Goal: Answer question/provide support: Share knowledge or assist other users

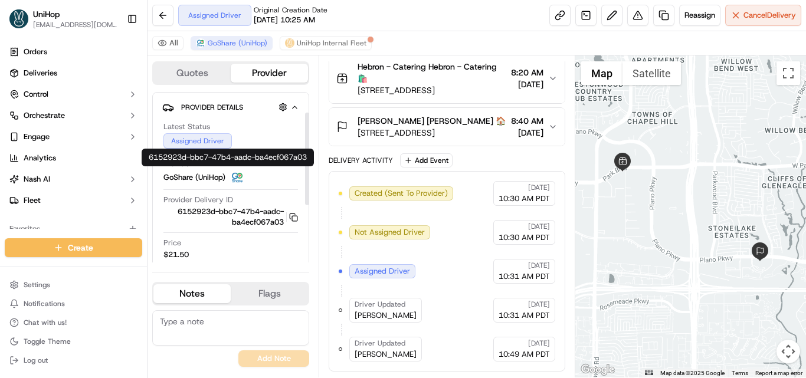
scroll to position [118, 0]
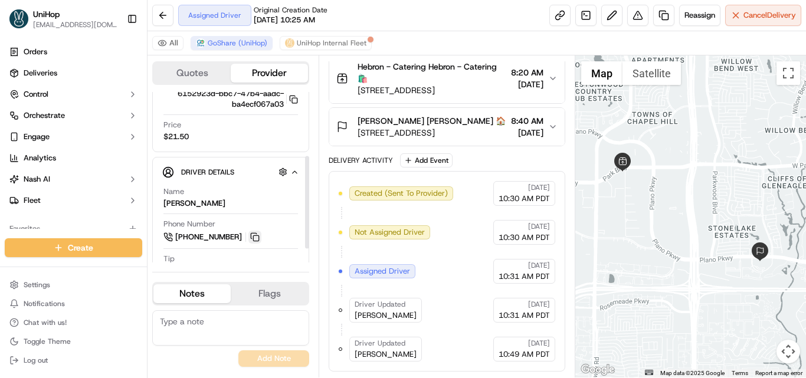
click at [252, 234] on button at bounding box center [254, 237] width 13 height 13
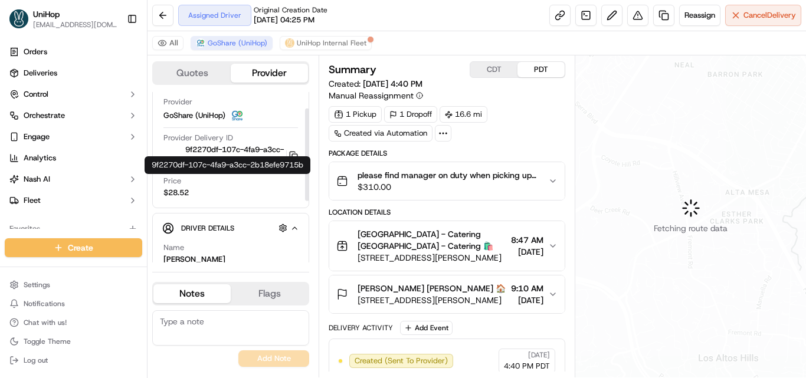
scroll to position [144, 0]
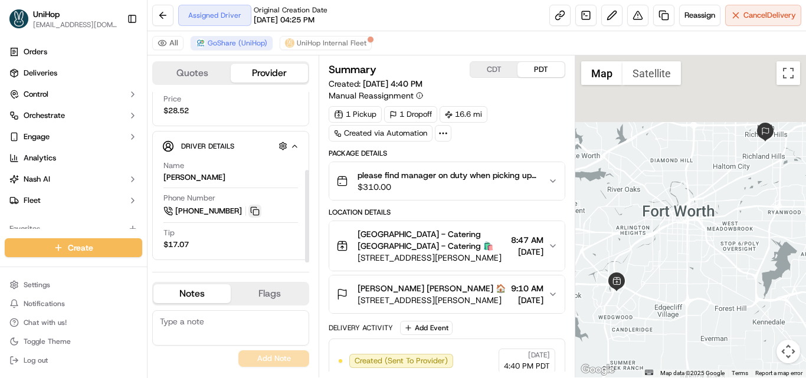
click at [254, 210] on button at bounding box center [254, 211] width 13 height 13
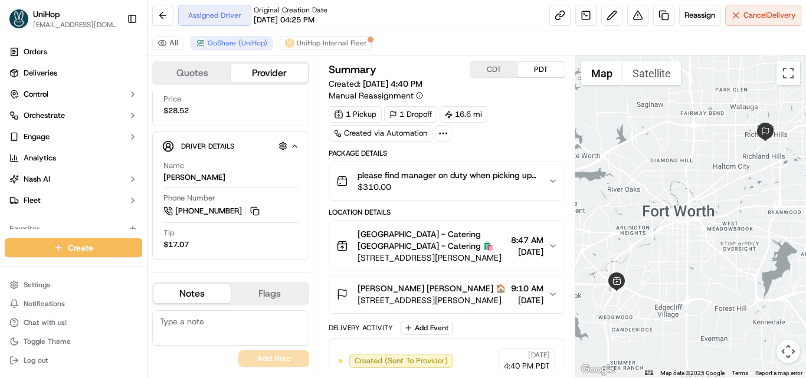
scroll to position [0, 0]
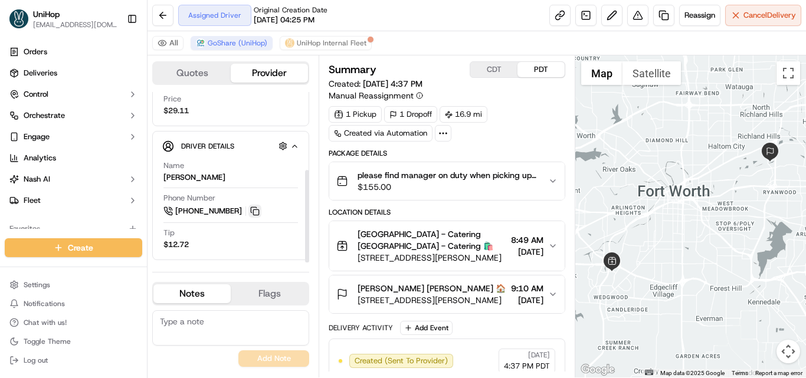
click at [251, 207] on button at bounding box center [254, 211] width 13 height 13
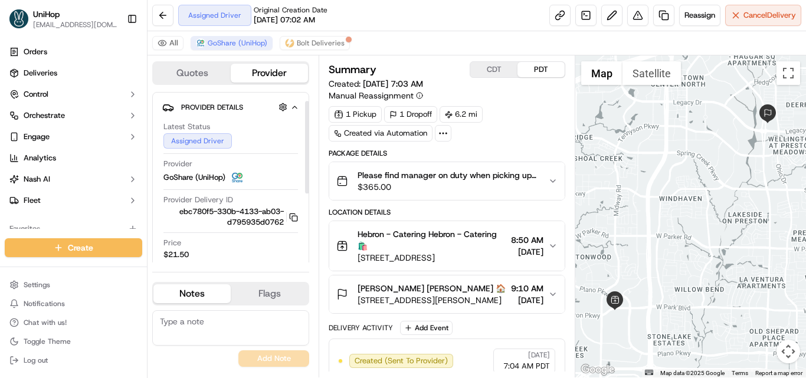
scroll to position [144, 0]
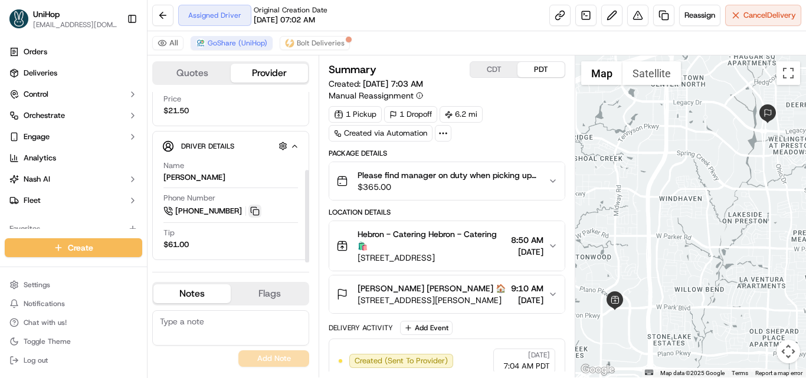
click at [261, 211] on button at bounding box center [254, 211] width 13 height 13
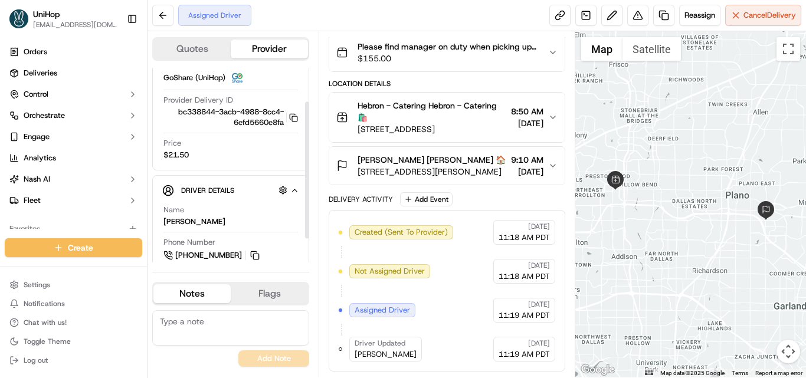
scroll to position [83, 0]
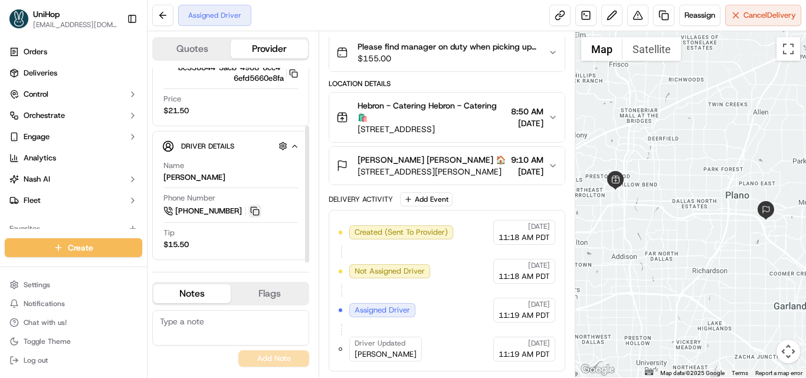
click at [254, 213] on button at bounding box center [254, 211] width 13 height 13
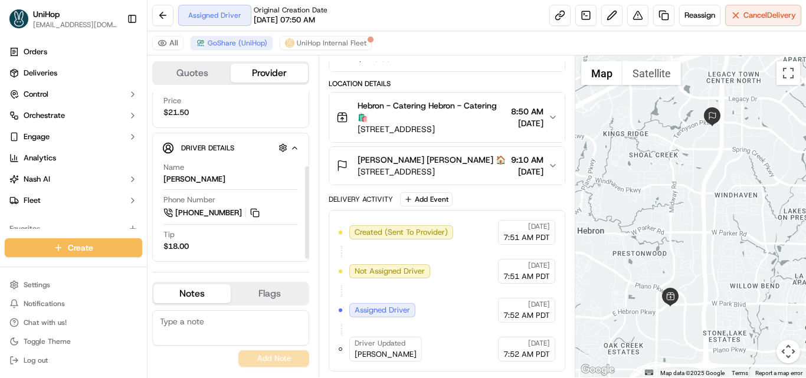
scroll to position [144, 0]
click at [258, 215] on button at bounding box center [254, 211] width 13 height 13
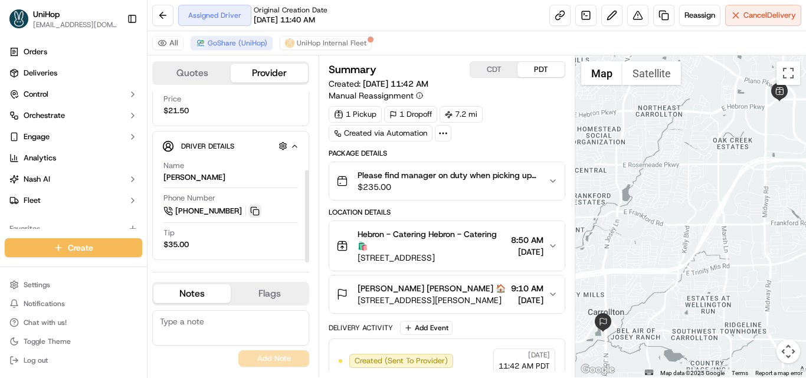
click at [256, 209] on button at bounding box center [254, 211] width 13 height 13
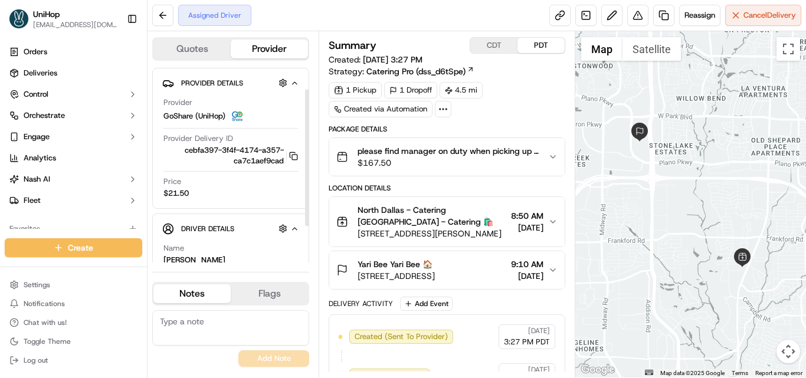
scroll to position [83, 0]
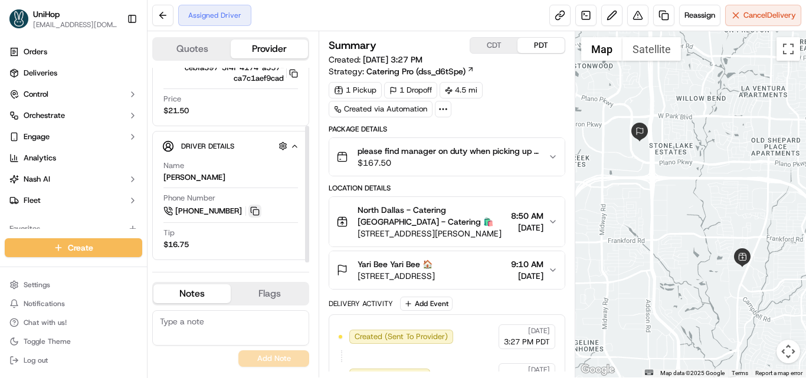
click at [254, 208] on button at bounding box center [254, 211] width 13 height 13
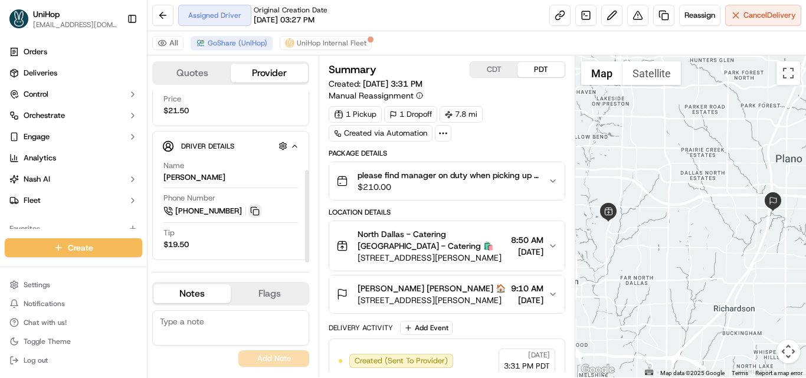
click at [257, 211] on button at bounding box center [254, 211] width 13 height 13
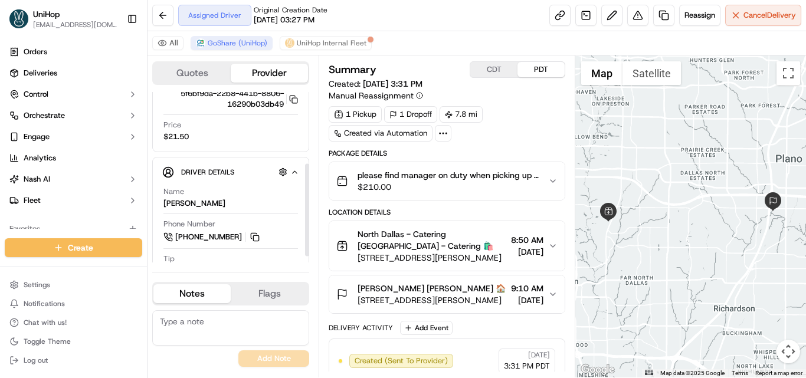
scroll to position [144, 0]
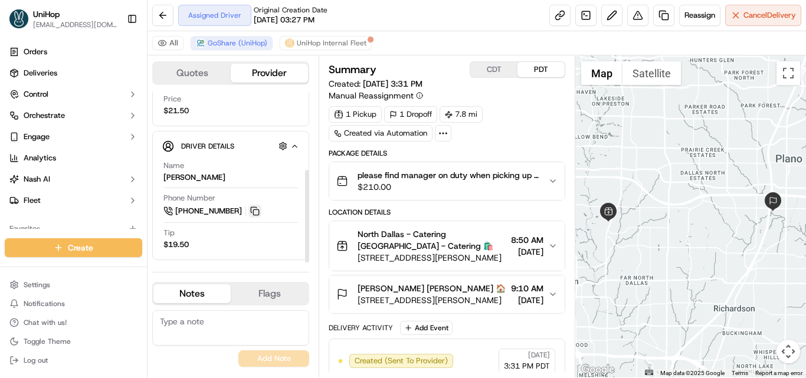
click at [254, 213] on button at bounding box center [254, 211] width 13 height 13
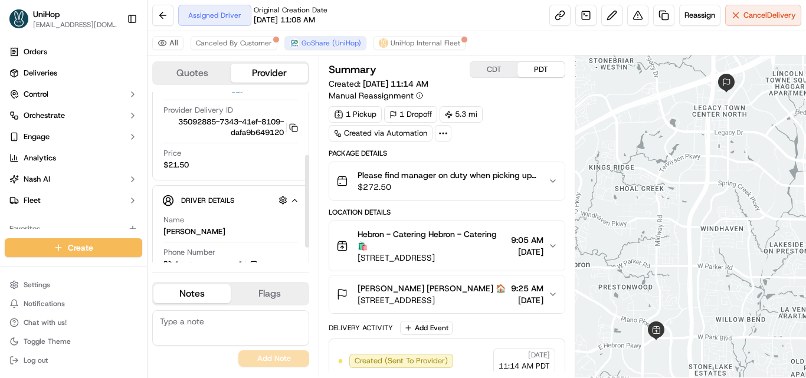
scroll to position [118, 0]
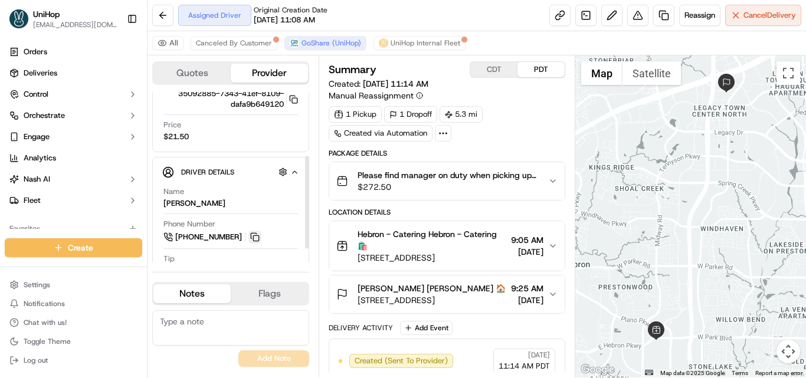
click at [254, 233] on button at bounding box center [254, 237] width 13 height 13
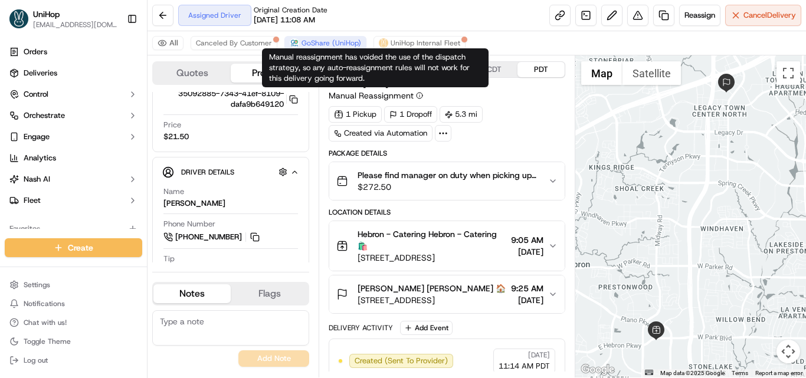
scroll to position [0, 0]
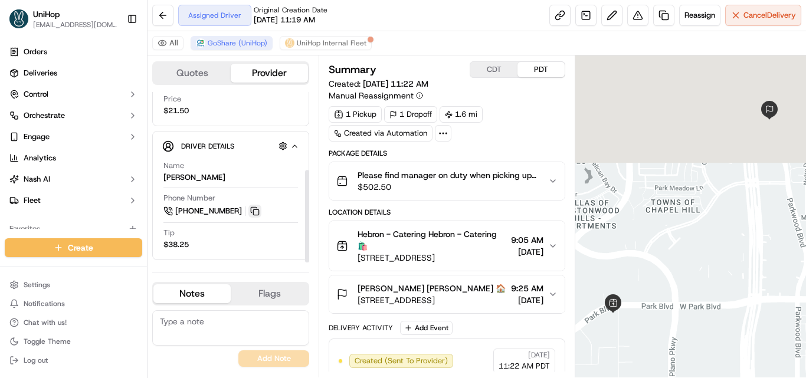
click at [257, 211] on button at bounding box center [254, 211] width 13 height 13
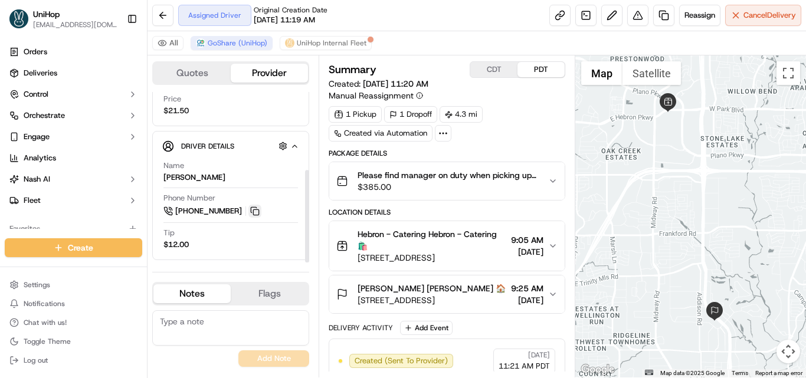
click at [256, 213] on button at bounding box center [254, 211] width 13 height 13
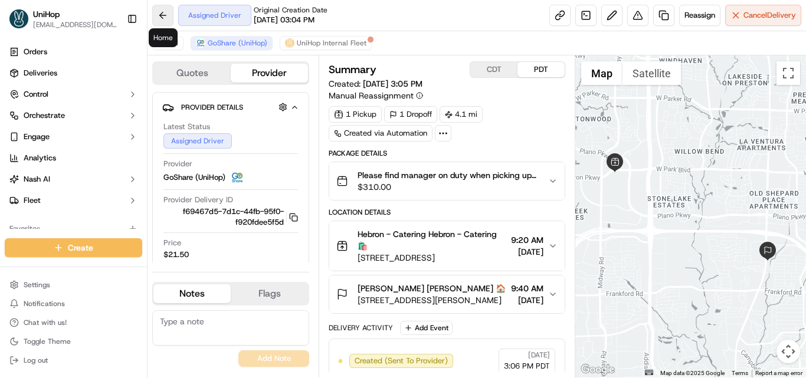
click at [169, 11] on button at bounding box center [162, 15] width 21 height 21
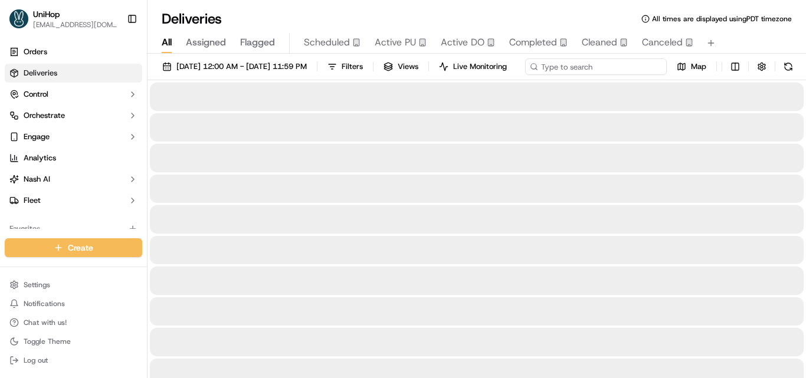
click at [525, 75] on input at bounding box center [596, 66] width 142 height 17
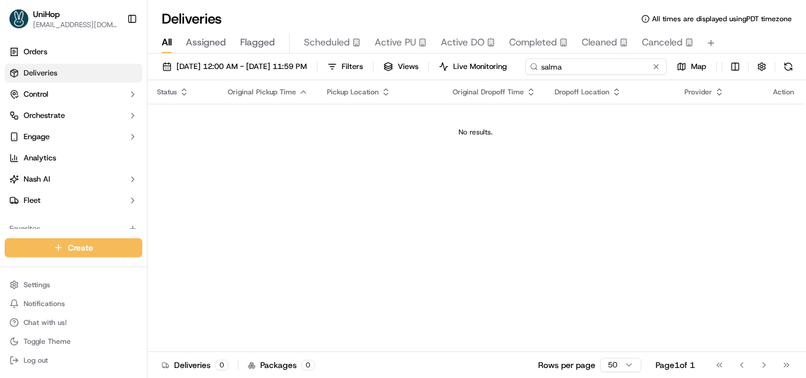
drag, startPoint x: 207, startPoint y: 91, endPoint x: 157, endPoint y: 92, distance: 49.6
click at [525, 75] on input "salma" at bounding box center [596, 66] width 142 height 17
click at [561, 75] on div "salma Map" at bounding box center [679, 66] width 236 height 17
click at [525, 75] on input "salma" at bounding box center [596, 66] width 142 height 17
type input "s"
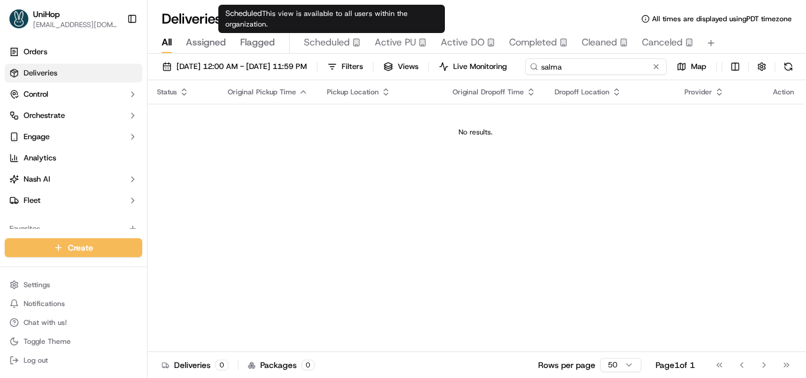
type input "salma"
click at [394, 35] on span "Active PU" at bounding box center [395, 42] width 41 height 14
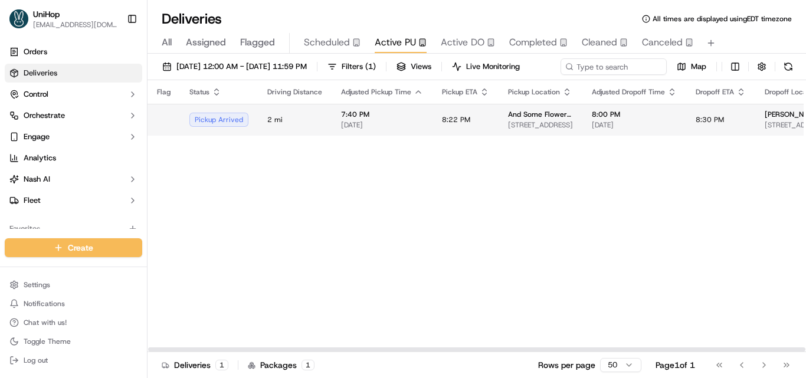
click at [471, 136] on td "8:22 PM" at bounding box center [466, 120] width 66 height 32
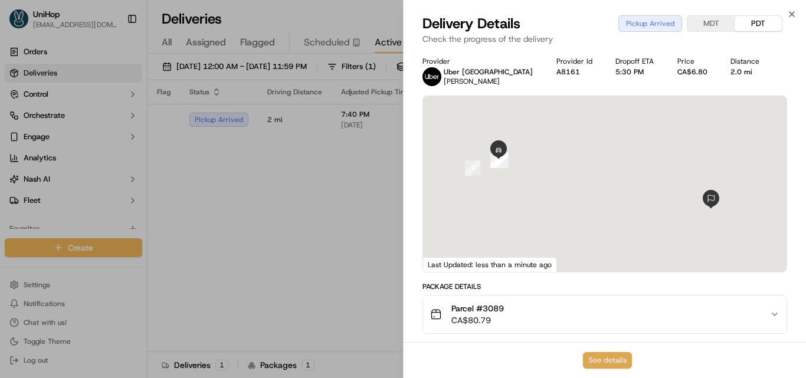
click at [597, 364] on button "See details" at bounding box center [607, 360] width 49 height 17
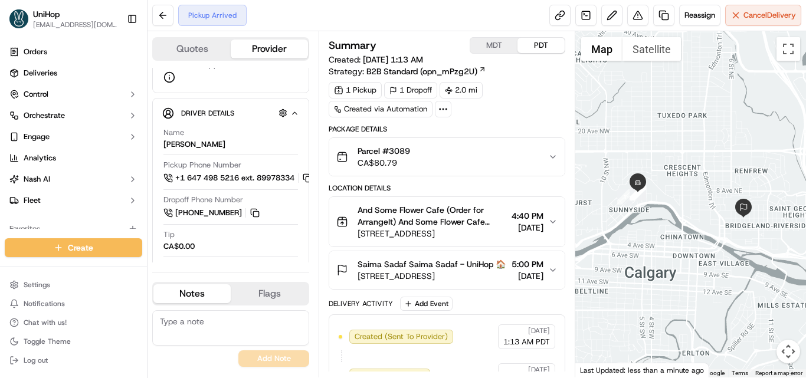
click at [463, 221] on span "And Some Flower Cafe (Order for ArrangeIt) And Some Flower Cafe (Order for Arra…" at bounding box center [432, 216] width 149 height 24
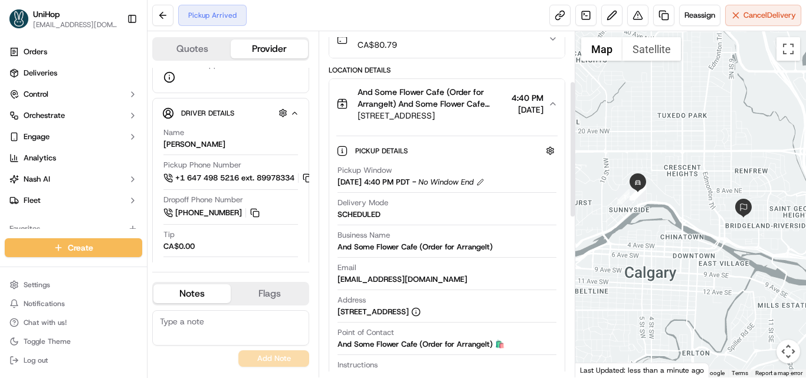
scroll to position [236, 0]
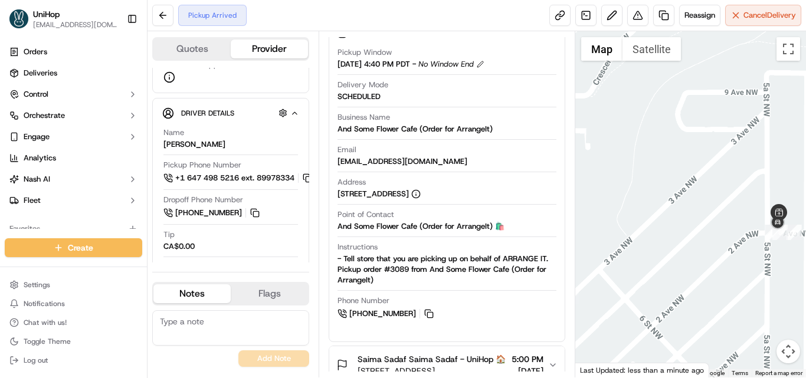
drag, startPoint x: 759, startPoint y: 217, endPoint x: 698, endPoint y: 210, distance: 61.8
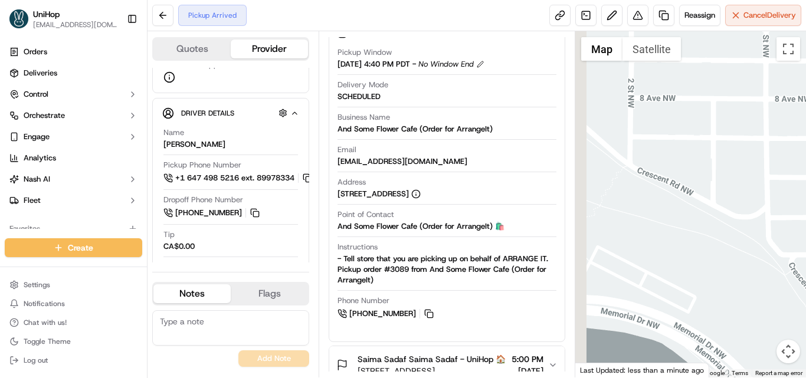
drag, startPoint x: 675, startPoint y: 210, endPoint x: 777, endPoint y: 210, distance: 102.1
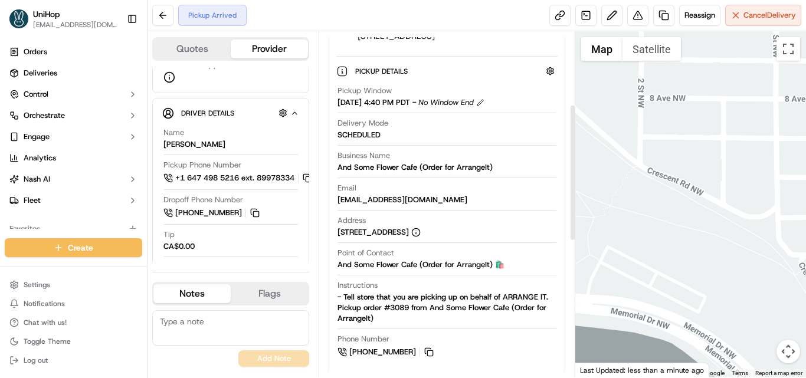
scroll to position [177, 0]
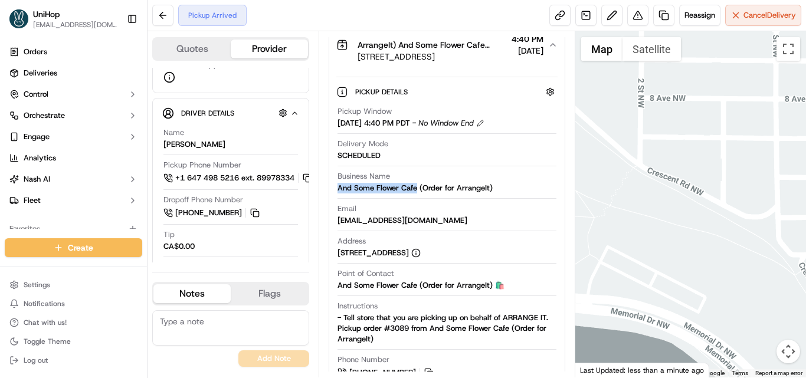
drag, startPoint x: 338, startPoint y: 189, endPoint x: 418, endPoint y: 186, distance: 80.3
click at [418, 186] on div "And Some Flower Cafe (Order for ArrangeIt)" at bounding box center [415, 188] width 155 height 11
copy div "And Some Flower Cafe"
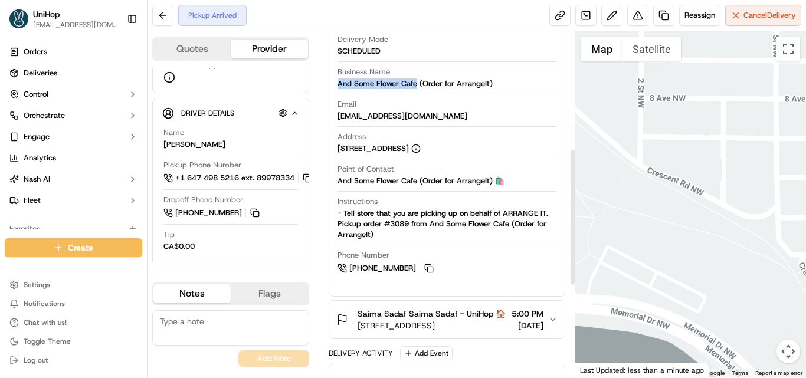
scroll to position [295, 0]
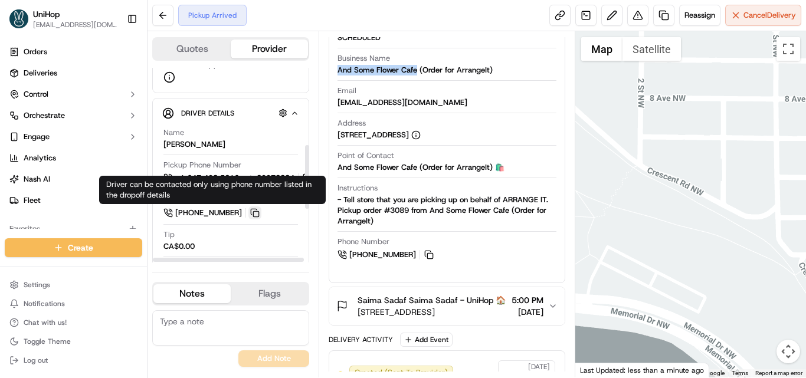
click at [257, 213] on button at bounding box center [254, 213] width 13 height 13
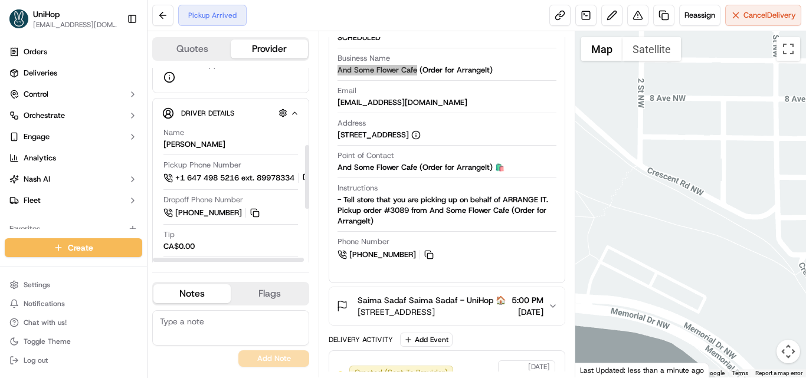
click at [270, 78] on div "Customer Support" at bounding box center [230, 72] width 135 height 24
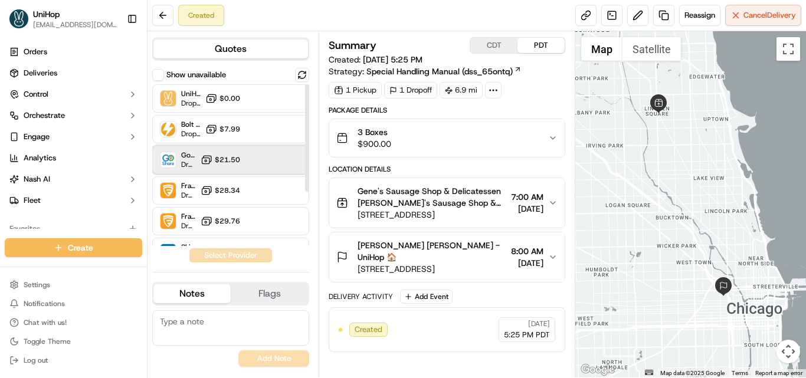
click at [196, 161] on span "Dropoff ETA -" at bounding box center [188, 164] width 15 height 9
click at [229, 260] on button "Assign Provider" at bounding box center [231, 255] width 84 height 14
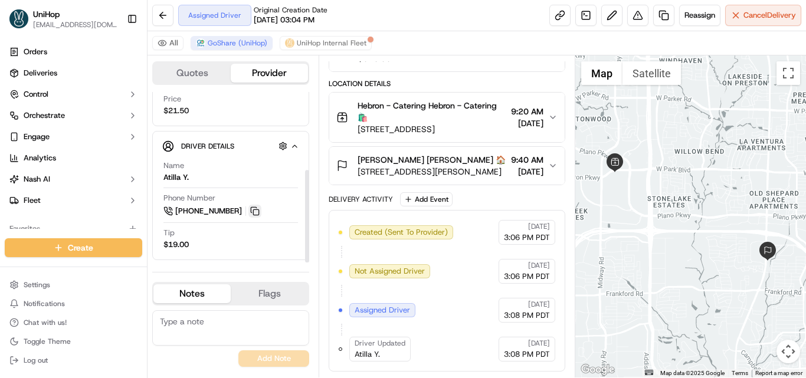
click at [254, 211] on button at bounding box center [254, 211] width 13 height 13
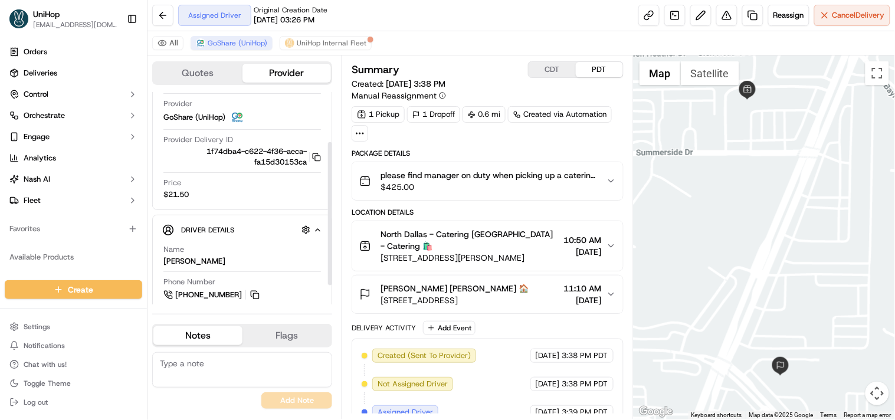
scroll to position [102, 0]
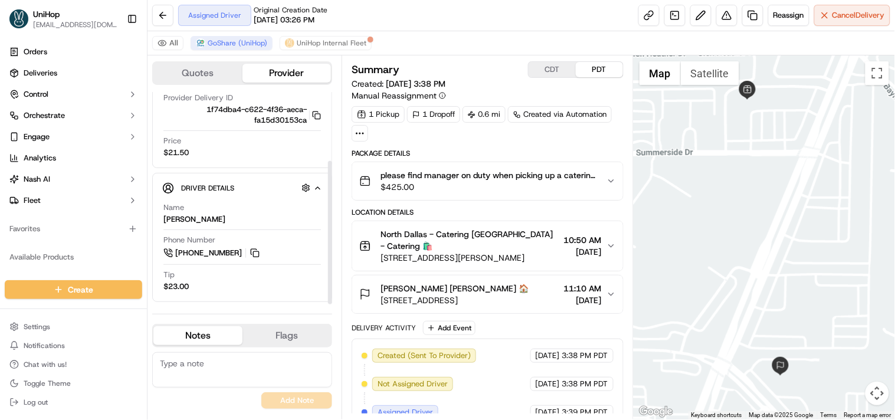
drag, startPoint x: 248, startPoint y: 252, endPoint x: 260, endPoint y: 238, distance: 18.0
click at [249, 251] on button at bounding box center [254, 253] width 13 height 13
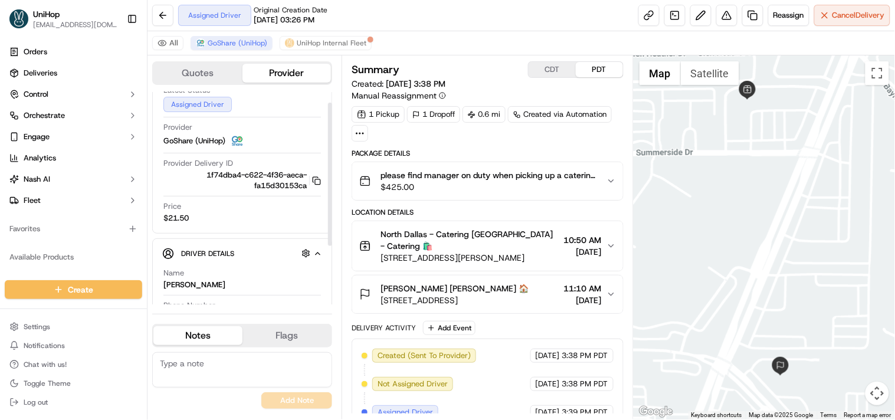
scroll to position [0, 0]
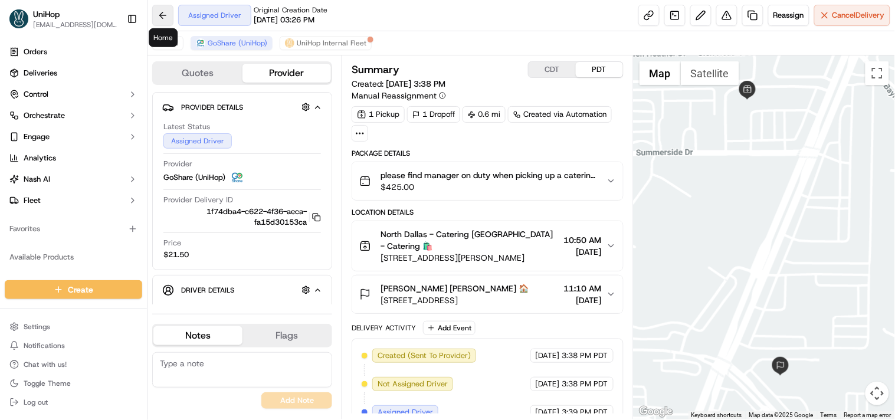
click at [167, 15] on button at bounding box center [162, 15] width 21 height 21
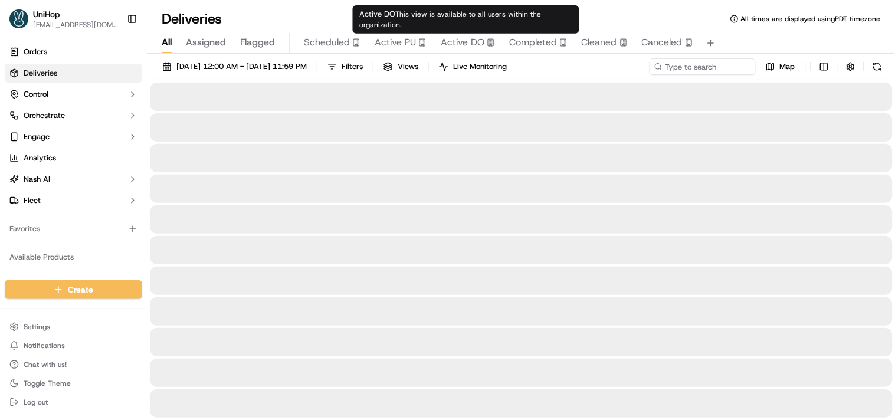
click at [477, 38] on span "Active DO" at bounding box center [463, 42] width 44 height 14
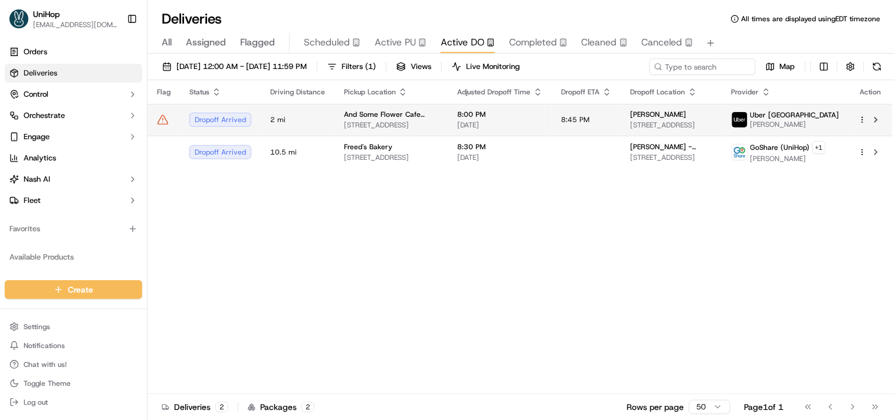
click at [502, 111] on span "8:00 PM" at bounding box center [500, 114] width 85 height 9
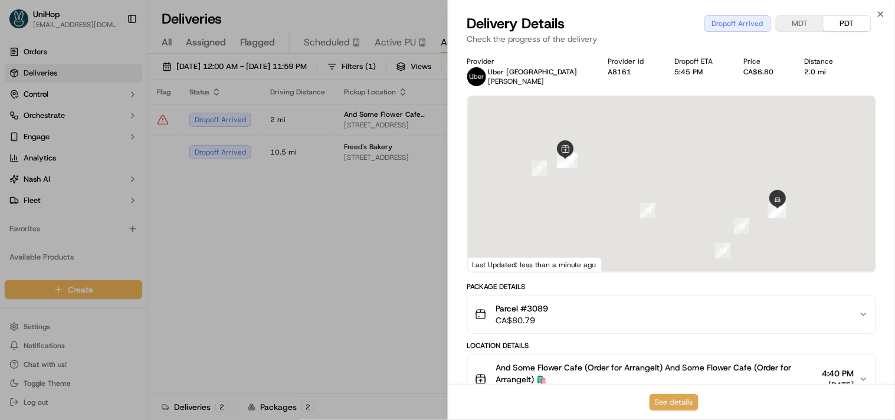
click at [664, 401] on button "See details" at bounding box center [674, 402] width 49 height 17
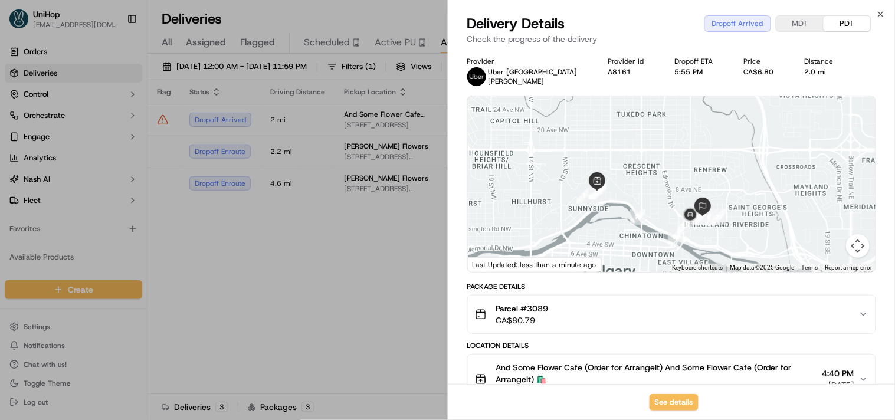
scroll to position [262, 0]
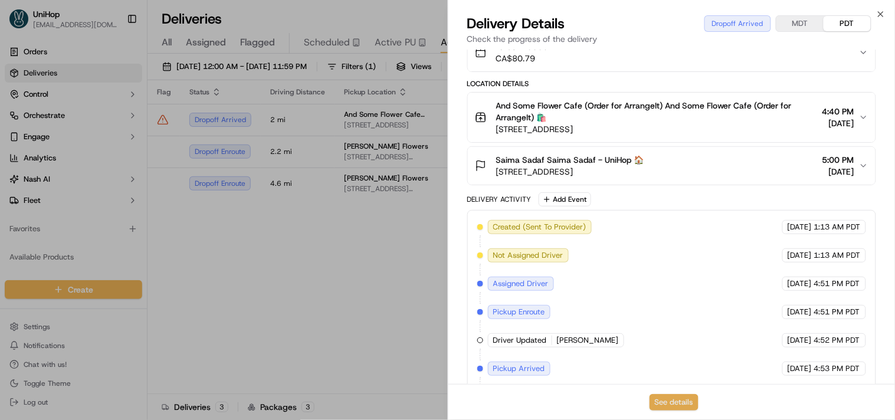
click at [670, 403] on button "See details" at bounding box center [674, 402] width 49 height 17
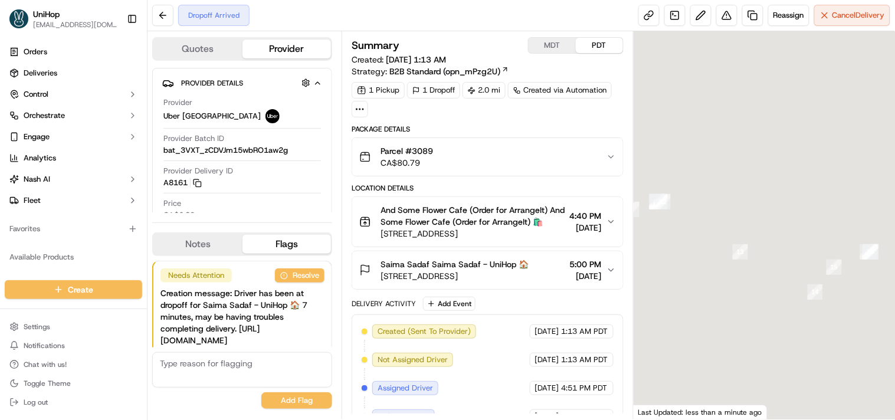
scroll to position [27, 0]
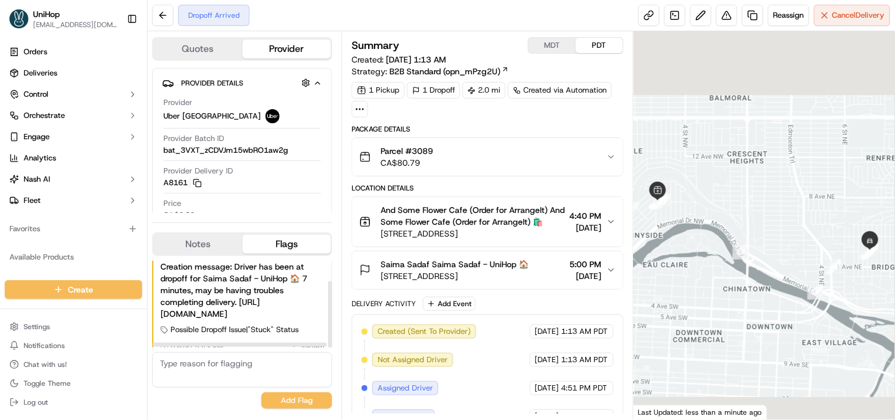
click at [207, 240] on button "Notes" at bounding box center [197, 244] width 89 height 19
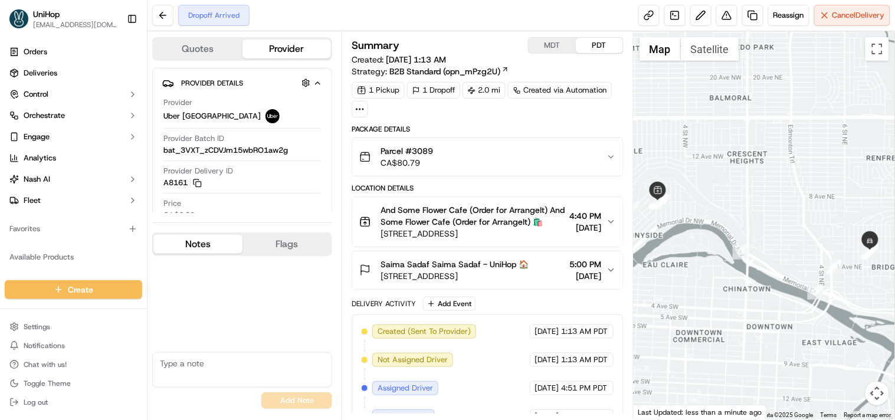
scroll to position [0, 0]
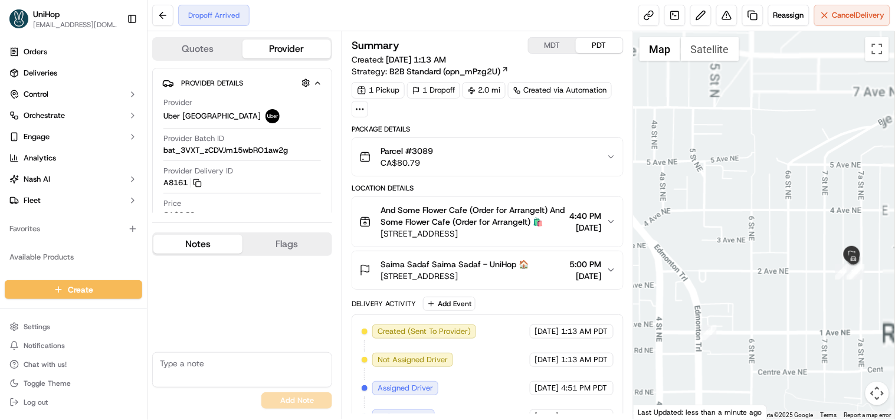
drag, startPoint x: 865, startPoint y: 248, endPoint x: 827, endPoint y: 256, distance: 38.5
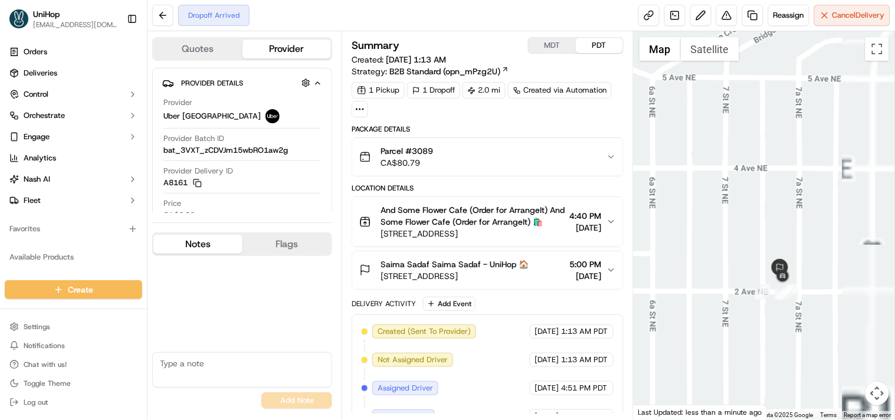
drag, startPoint x: 844, startPoint y: 257, endPoint x: 762, endPoint y: 261, distance: 81.6
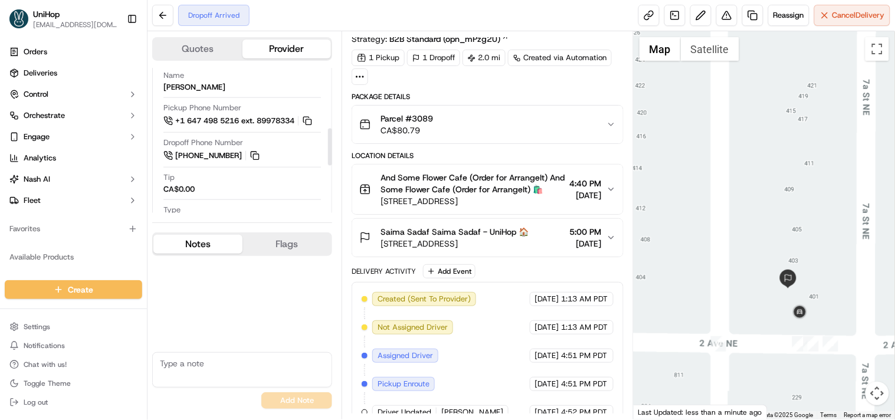
scroll to position [262, 0]
click at [229, 302] on div "No results found Add Note" at bounding box center [242, 335] width 180 height 158
click at [605, 236] on div "Saima Sadaf Saima Sadaf - UniHop 🏠 [STREET_ADDRESS] 5:00 PM [DATE]" at bounding box center [482, 238] width 247 height 24
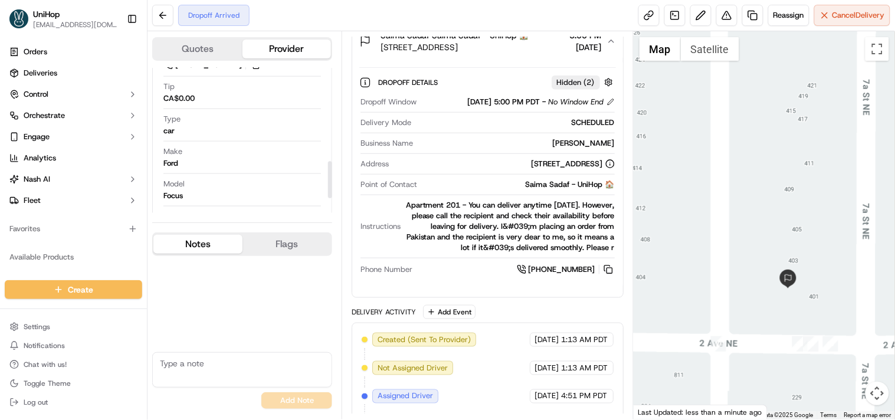
scroll to position [417, 0]
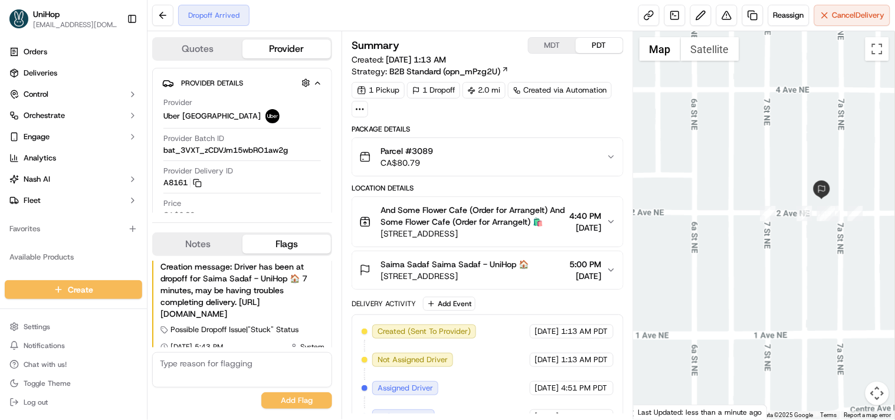
drag, startPoint x: 804, startPoint y: 122, endPoint x: 775, endPoint y: 292, distance: 173.0
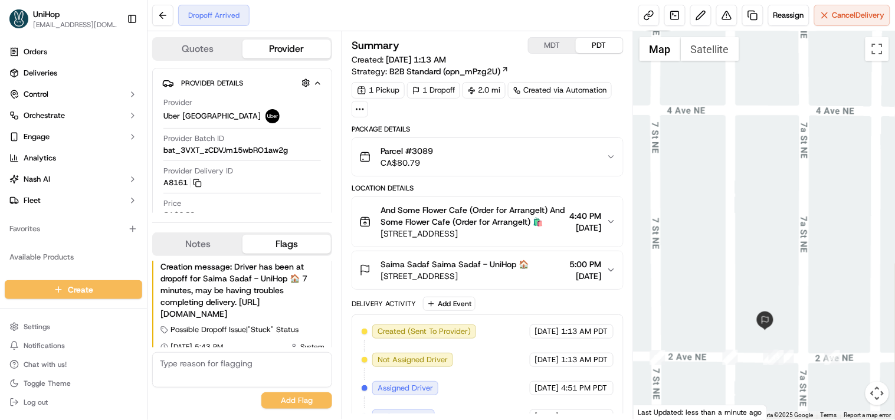
drag, startPoint x: 778, startPoint y: 346, endPoint x: 798, endPoint y: 226, distance: 121.6
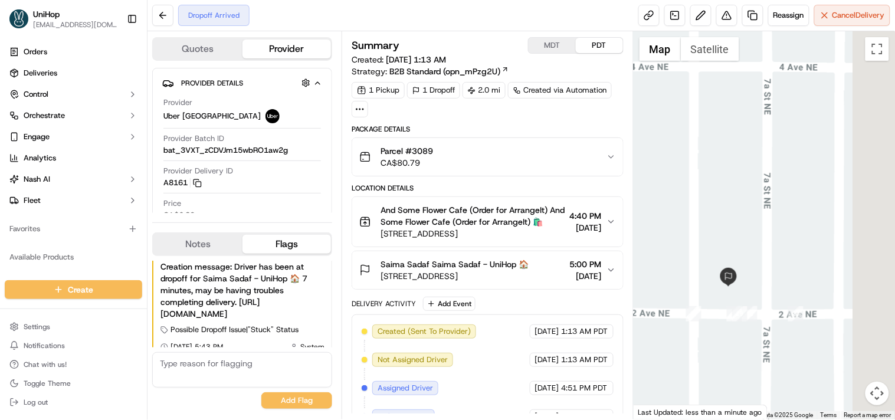
drag, startPoint x: 810, startPoint y: 278, endPoint x: 637, endPoint y: 270, distance: 172.5
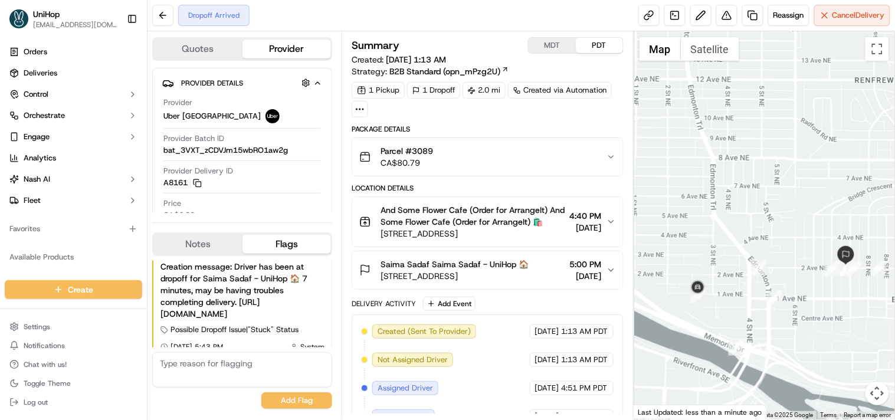
drag, startPoint x: 722, startPoint y: 280, endPoint x: 832, endPoint y: 276, distance: 109.8
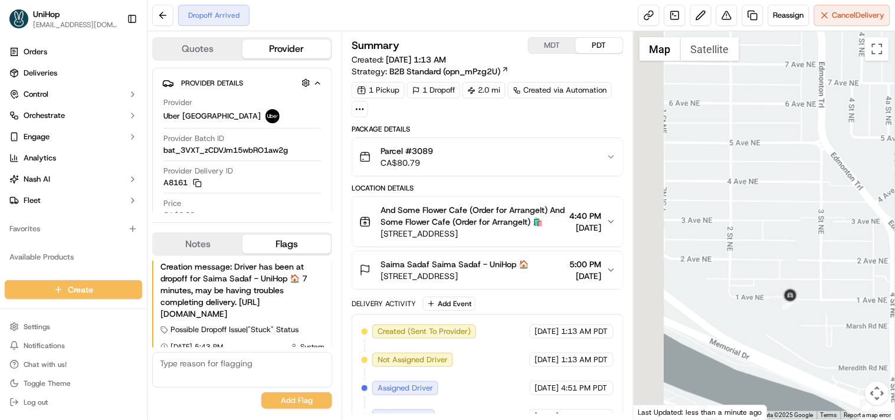
drag, startPoint x: 699, startPoint y: 290, endPoint x: 817, endPoint y: 290, distance: 118.6
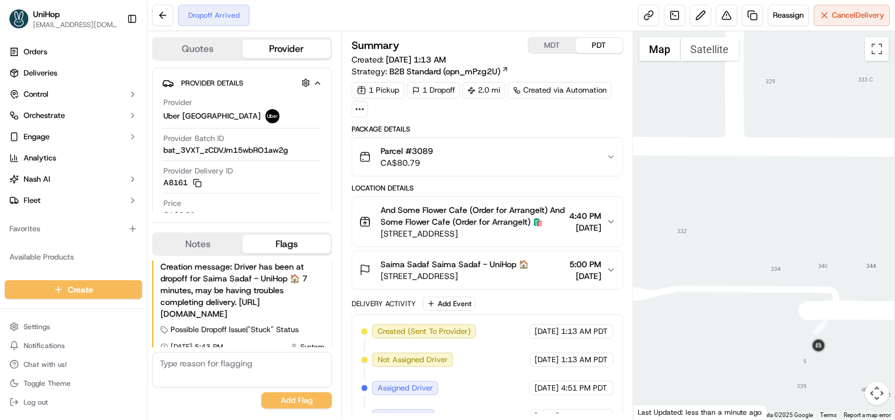
drag, startPoint x: 791, startPoint y: 327, endPoint x: 830, endPoint y: 264, distance: 73.9
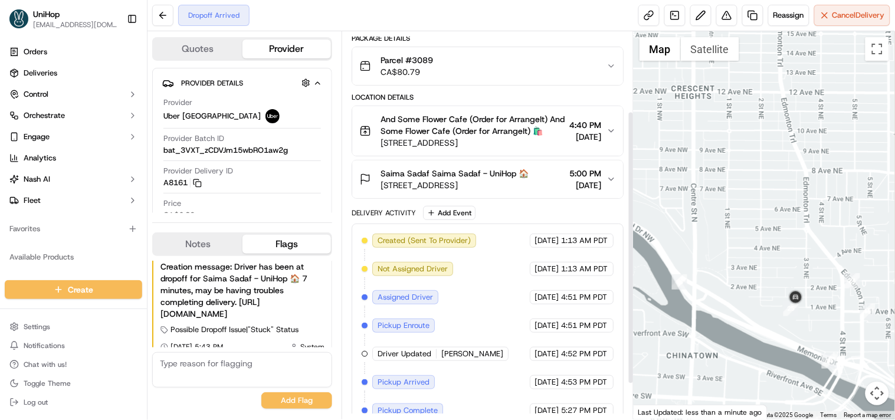
scroll to position [163, 0]
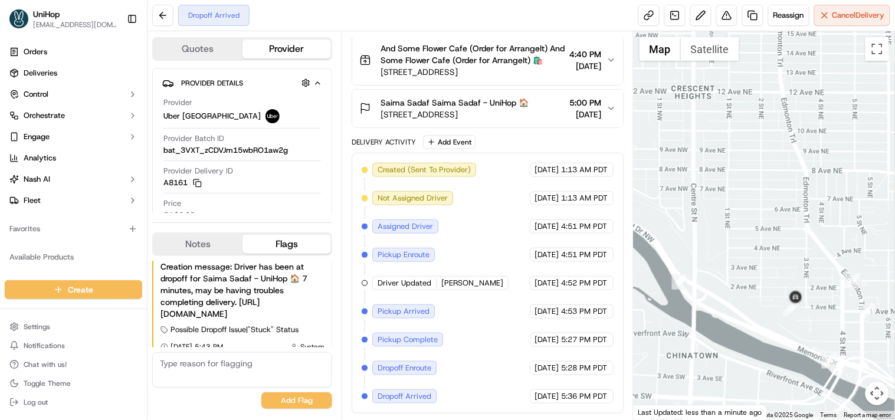
click at [608, 108] on icon "button" at bounding box center [611, 108] width 9 height 9
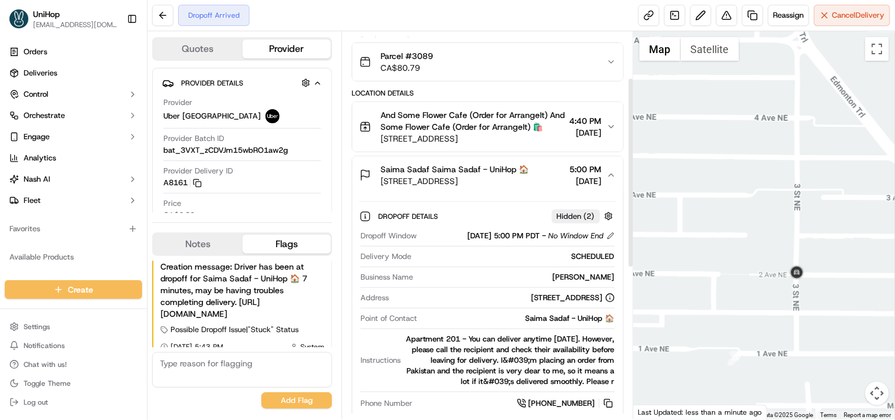
scroll to position [197, 0]
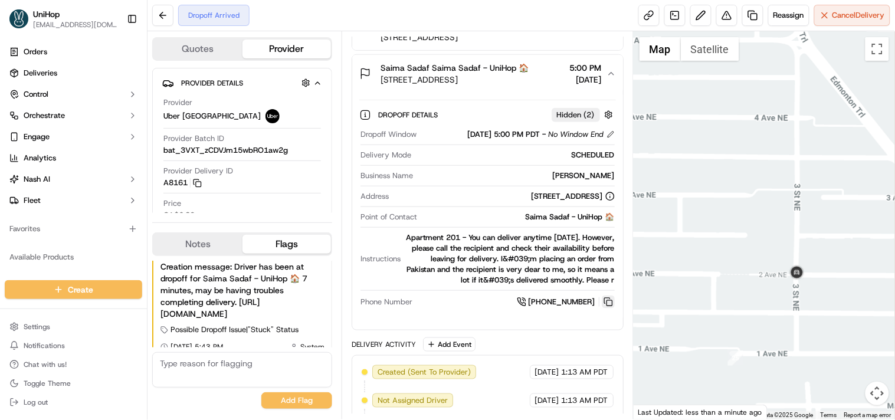
click at [604, 302] on button at bounding box center [608, 302] width 13 height 13
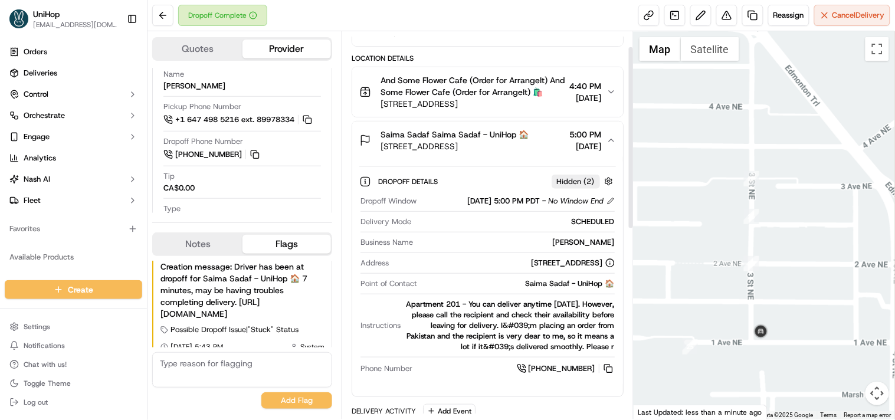
scroll to position [0, 0]
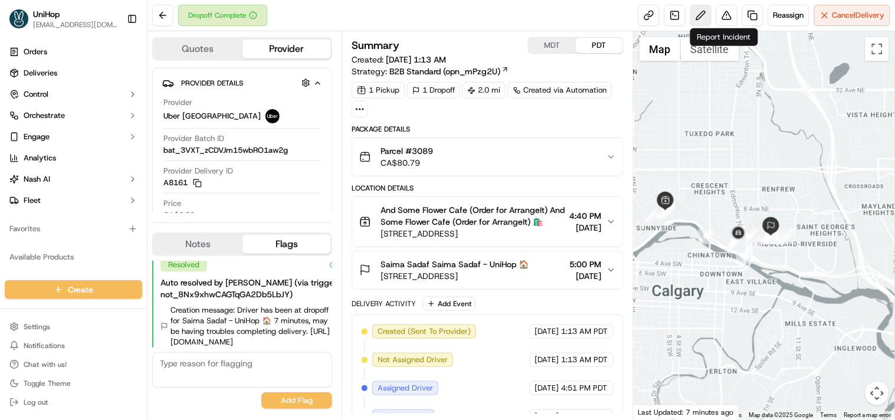
click at [703, 22] on button at bounding box center [700, 15] width 21 height 21
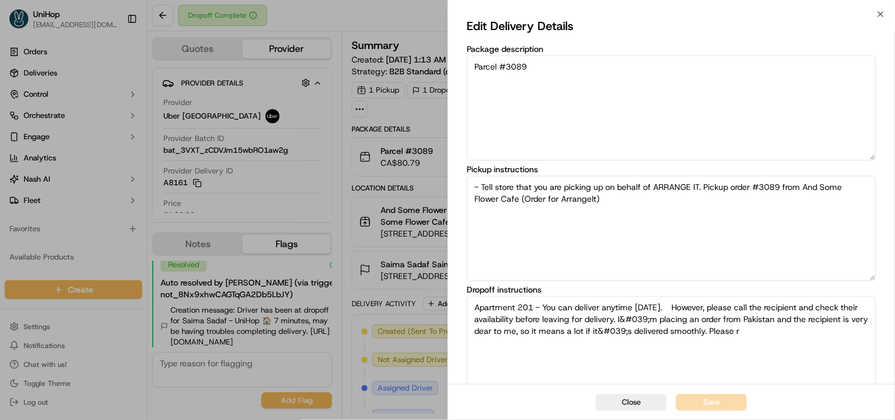
click at [883, 9] on icon "button" at bounding box center [880, 13] width 9 height 9
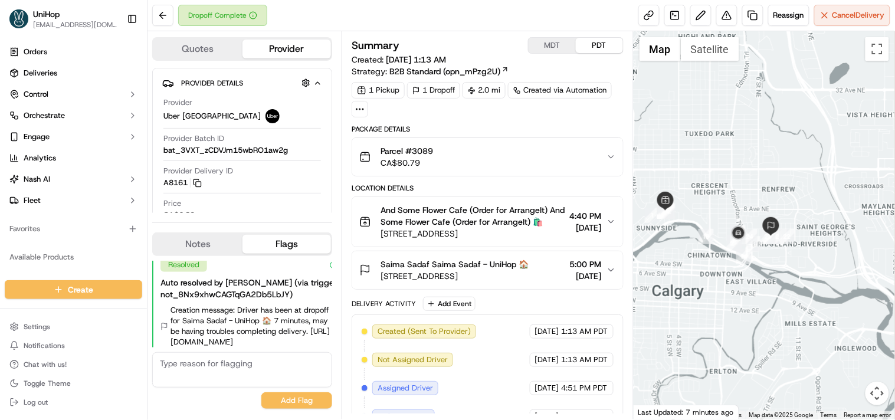
click at [185, 239] on button "Notes" at bounding box center [197, 244] width 89 height 19
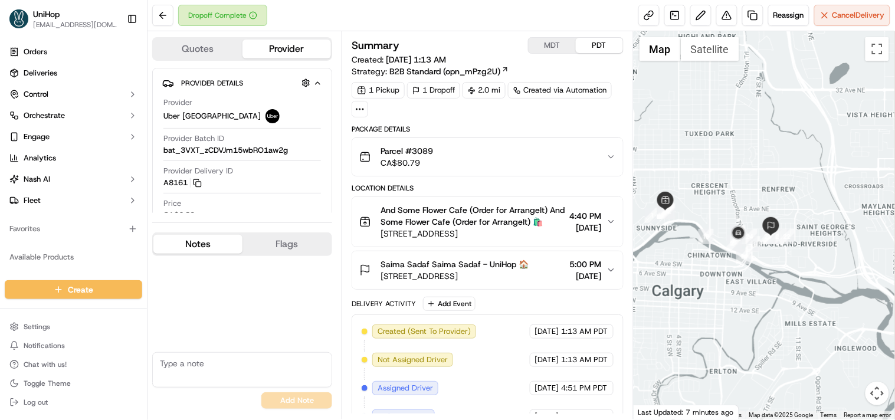
click at [195, 371] on textarea at bounding box center [242, 369] width 180 height 35
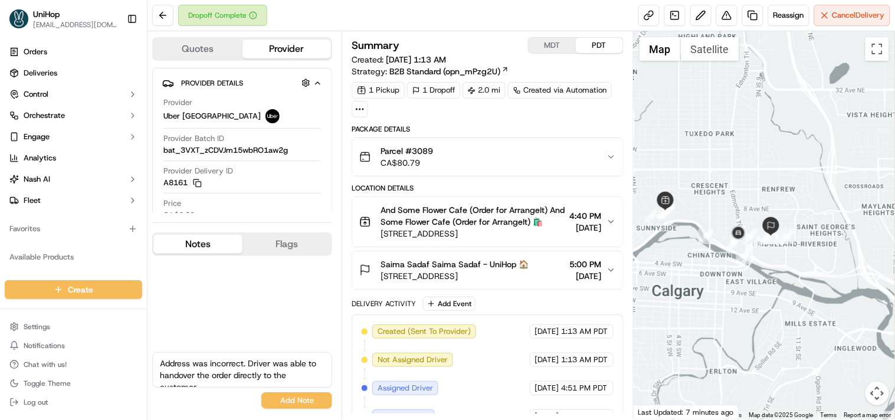
scroll to position [5, 0]
type textarea "Address was incorrect. Driver was able to handover the order directly to the cu…"
click at [299, 400] on button "Add Note" at bounding box center [296, 400] width 71 height 17
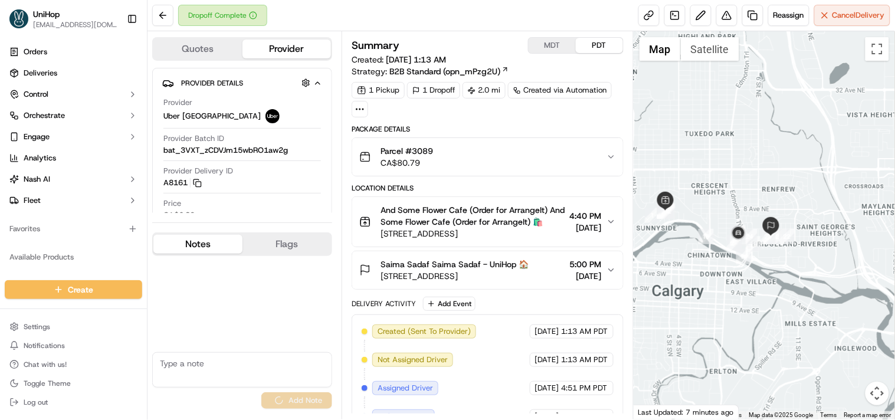
scroll to position [0, 0]
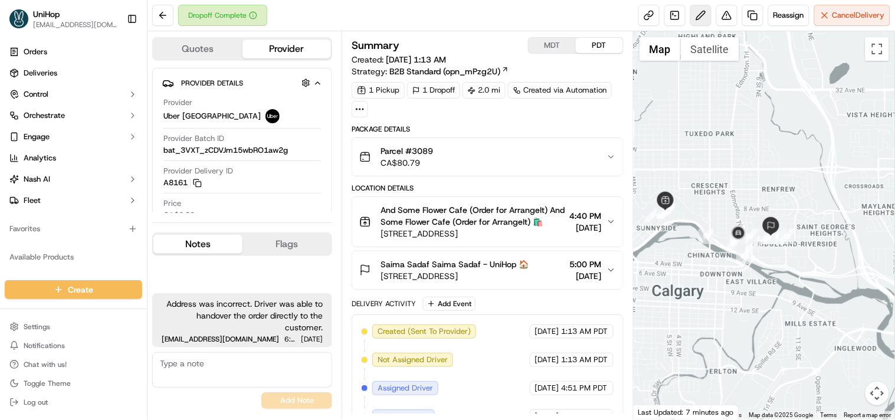
click at [700, 10] on button at bounding box center [700, 15] width 21 height 21
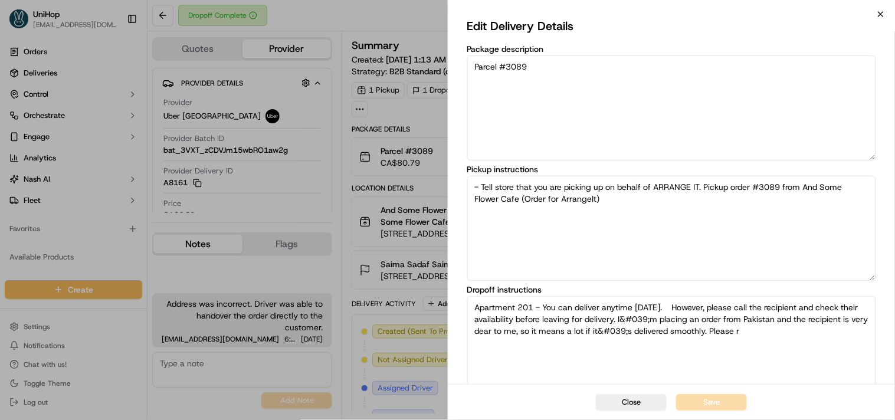
click at [881, 13] on icon "button" at bounding box center [880, 13] width 9 height 9
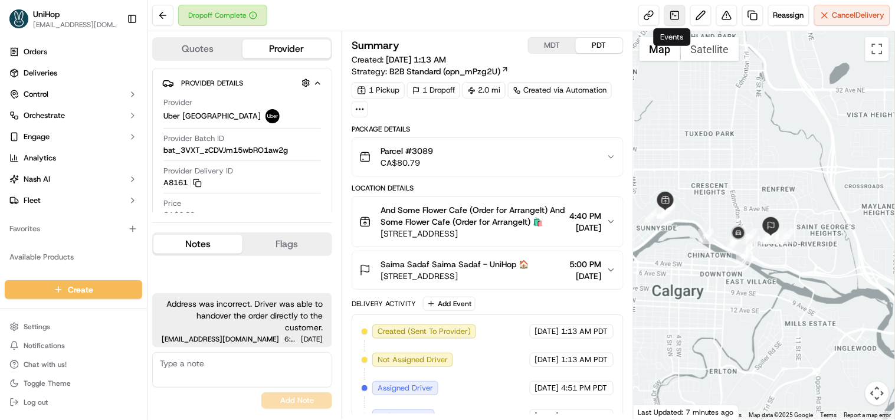
click at [669, 15] on link at bounding box center [675, 15] width 21 height 21
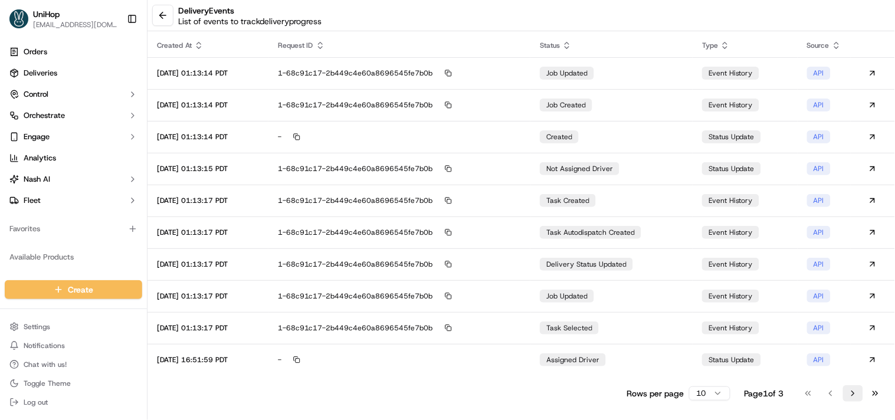
click at [852, 397] on button "Go to next page" at bounding box center [853, 393] width 20 height 17
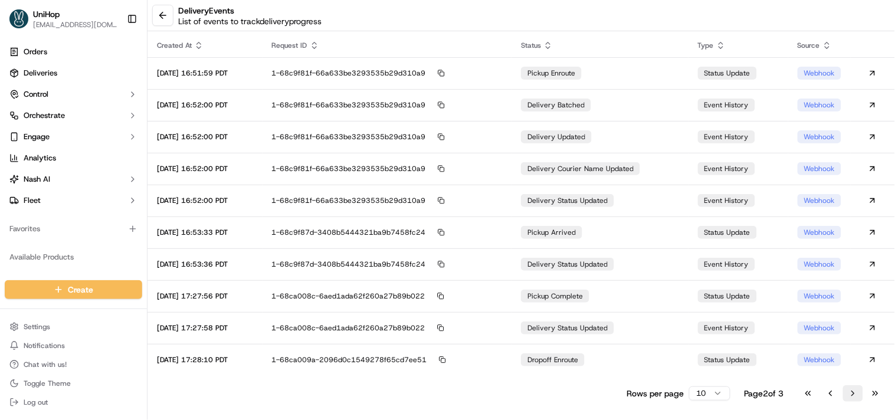
click at [852, 397] on button "Go to next page" at bounding box center [853, 393] width 20 height 17
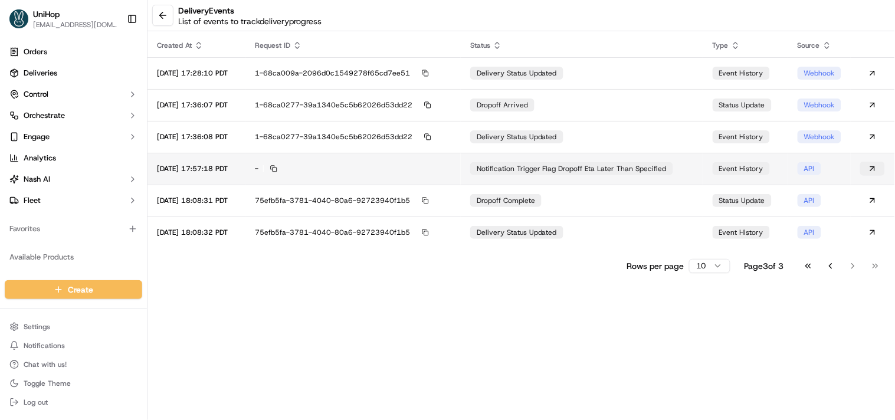
click at [872, 168] on button at bounding box center [872, 169] width 25 height 14
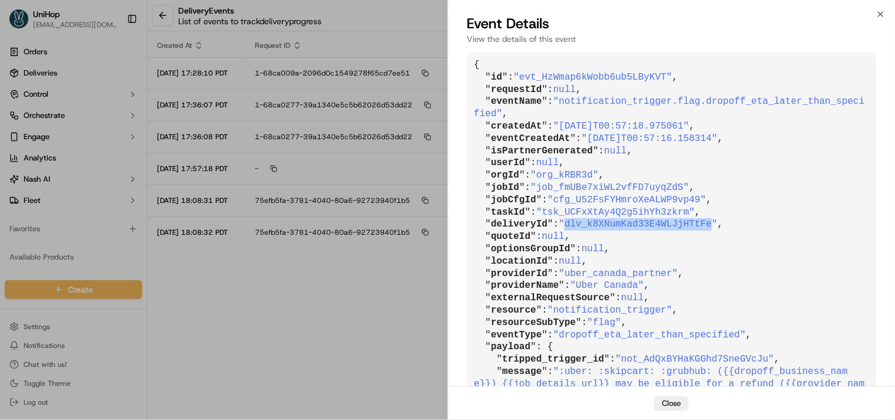
drag, startPoint x: 562, startPoint y: 214, endPoint x: 696, endPoint y: 210, distance: 134.6
click at [696, 219] on span ""dlv_k8XNumKad33E4WLJjHTtFe"" at bounding box center [638, 224] width 159 height 11
copy span "dlv_k8XNumKad33E4WLJjHTtFe"
